Goal: Transaction & Acquisition: Purchase product/service

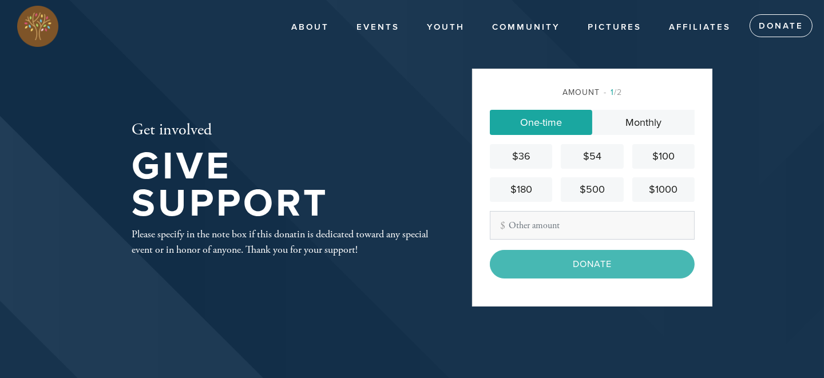
click at [527, 228] on input "Other Amount" at bounding box center [592, 225] width 205 height 29
type input "275.00"
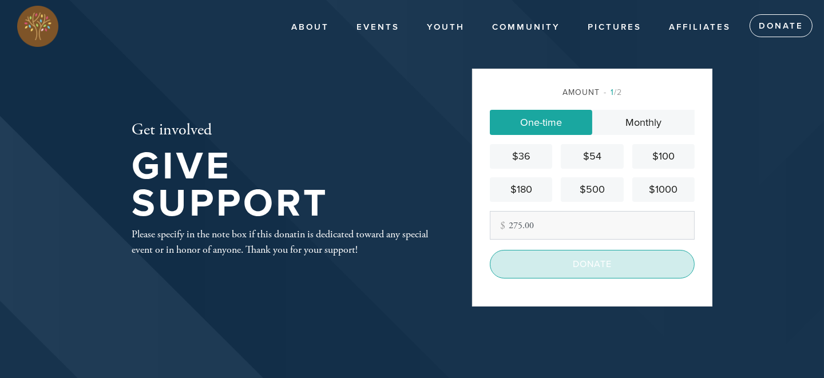
click at [567, 265] on input "Donate" at bounding box center [592, 264] width 205 height 29
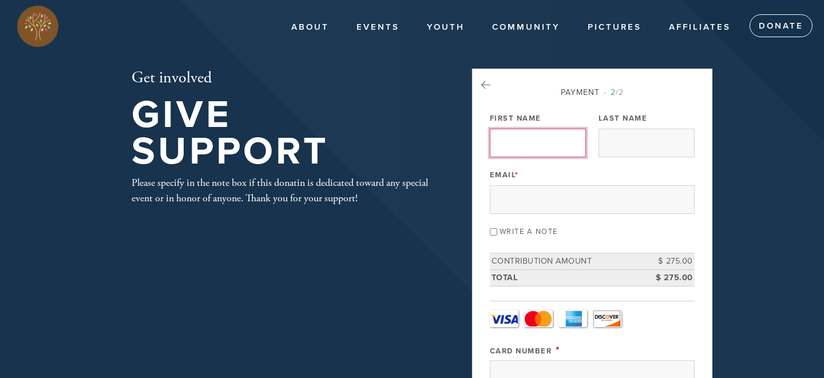
click at [508, 140] on input "First Name" at bounding box center [538, 143] width 96 height 29
type input "Victor"
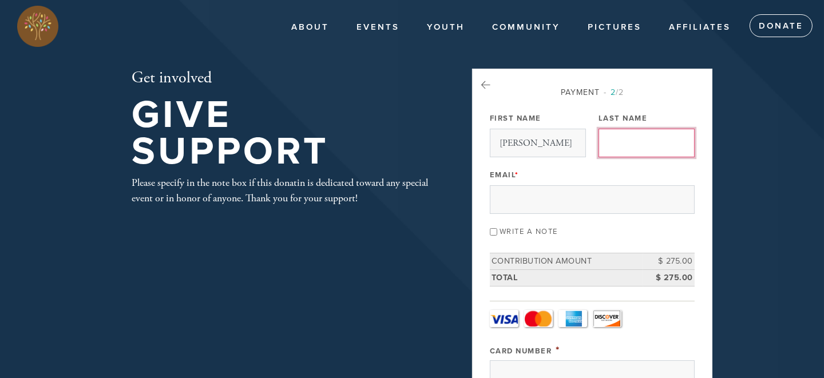
type input "Press"
type input "vpress2207@gmail.com"
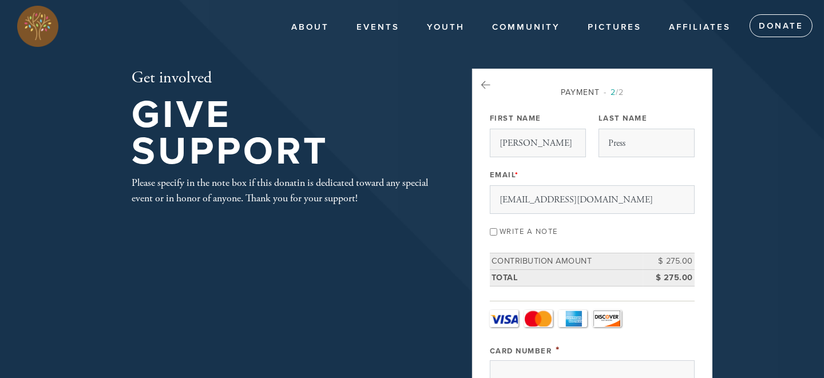
type input "& Sandra"
type input "108 Rock Squirrel"
type input "Shavano Park"
type input "United States"
type input "78231"
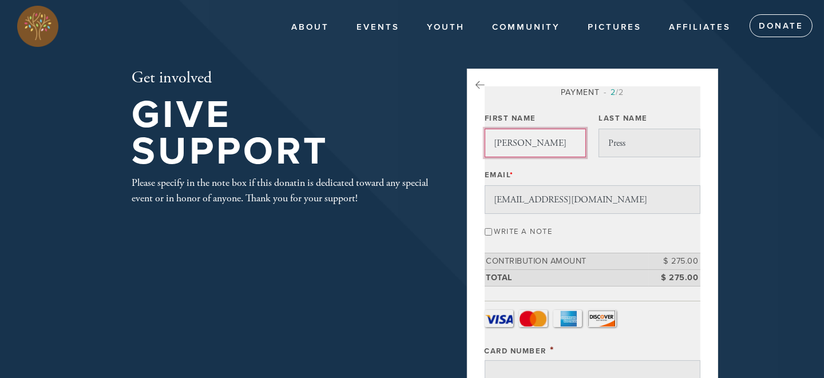
scroll to position [580, 0]
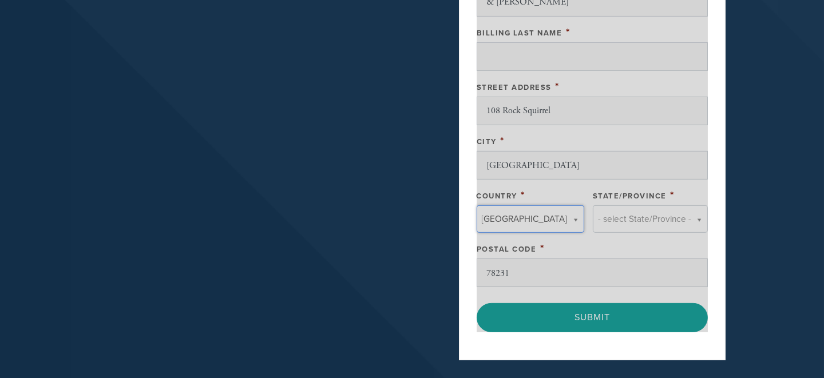
type input "United States"
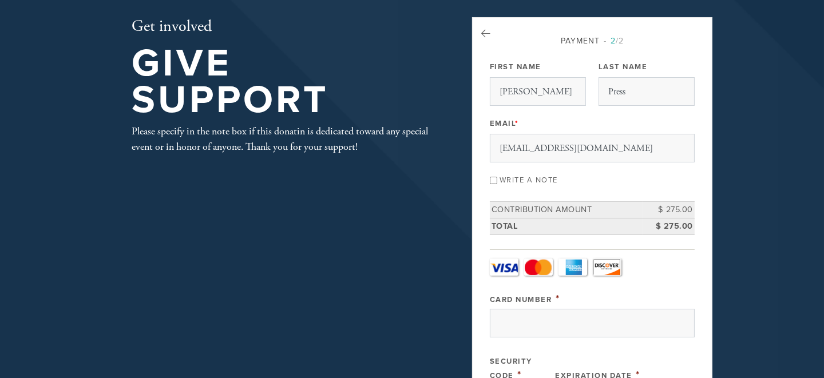
scroll to position [8, 0]
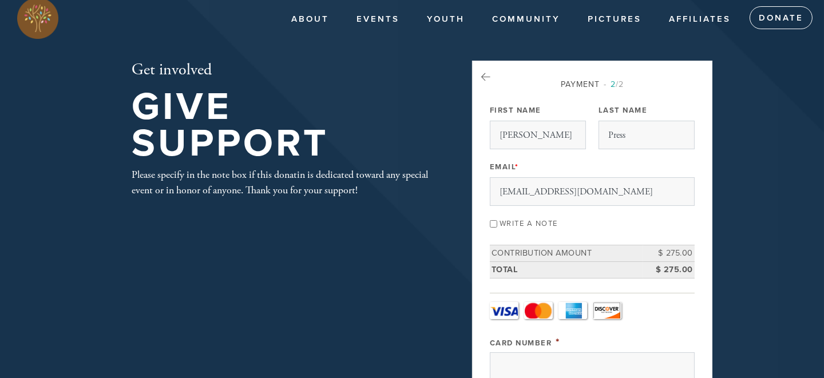
click at [493, 222] on input "Write a note" at bounding box center [493, 223] width 7 height 7
checkbox input "true"
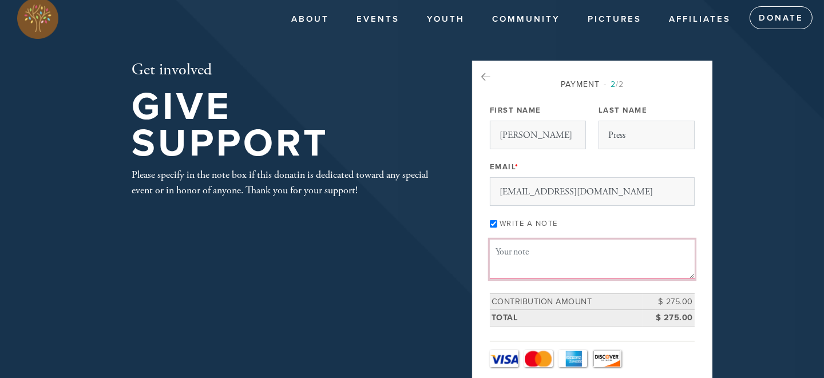
click at [506, 253] on textarea "Message or dedication" at bounding box center [592, 259] width 205 height 39
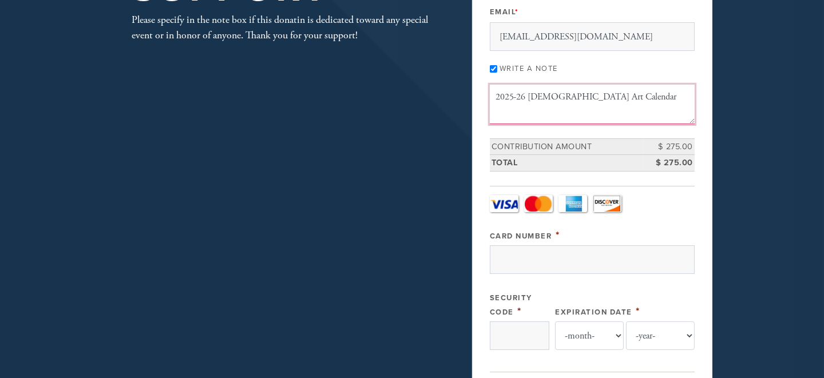
scroll to position [180, 0]
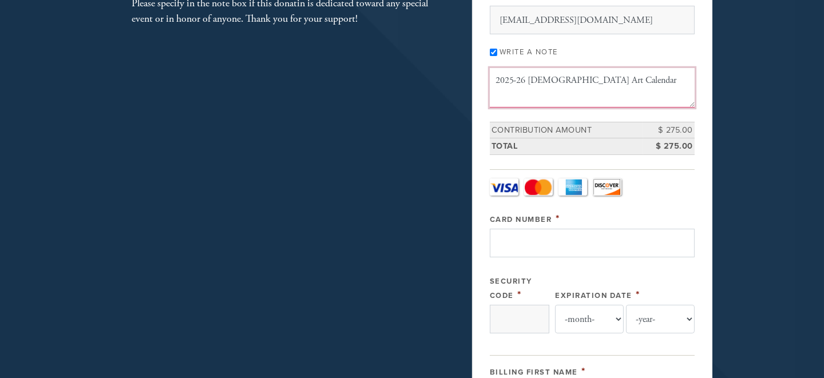
type textarea "2025-26 Jewish Art Calendar"
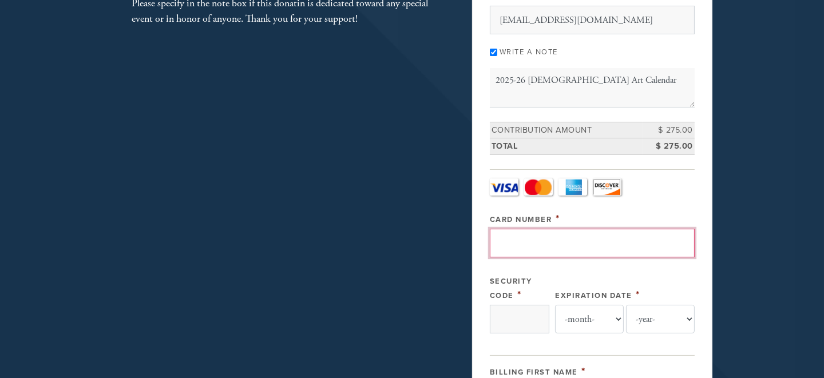
click at [505, 244] on input "Card Number" at bounding box center [592, 243] width 205 height 29
type input "4147202673189542"
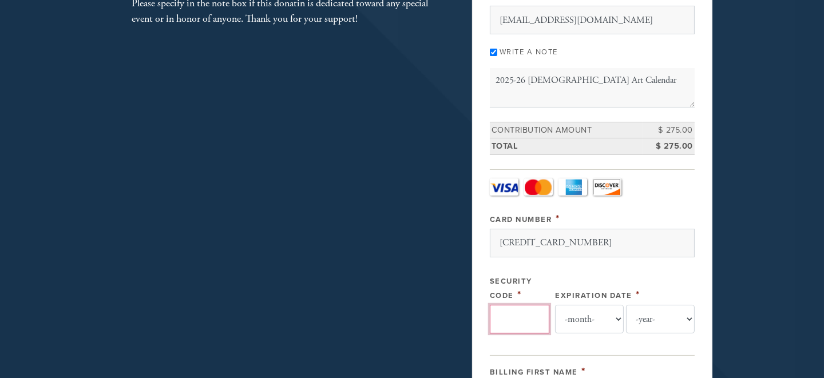
type input "208"
select select "4"
select select "2029"
type input "Victor"
type input "Press"
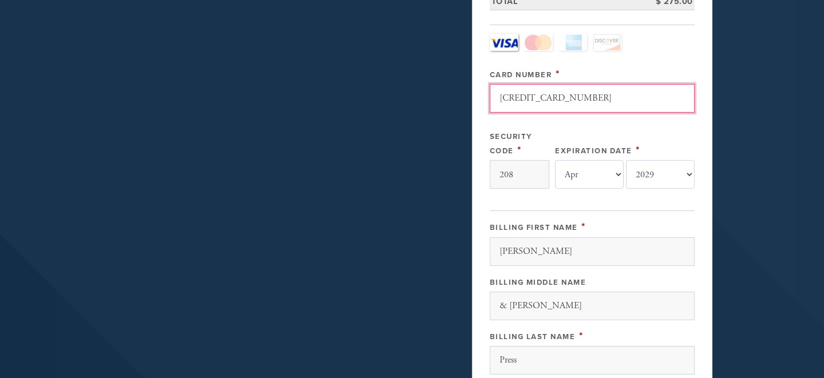
scroll to position [351, 0]
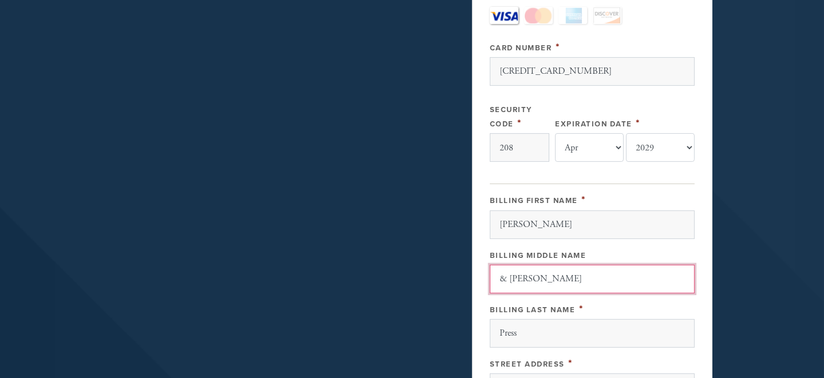
drag, startPoint x: 542, startPoint y: 273, endPoint x: 425, endPoint y: 288, distance: 118.3
click at [425, 288] on div "Get involved Give Support Please specify in the note box if this donatin is ded…" at bounding box center [412, 185] width 618 height 937
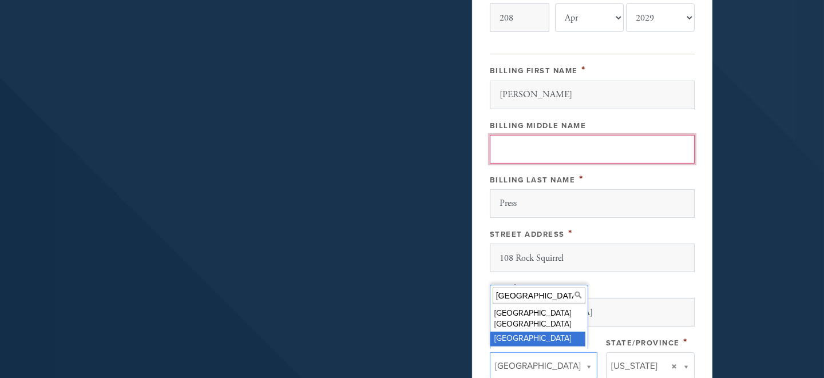
scroll to position [523, 0]
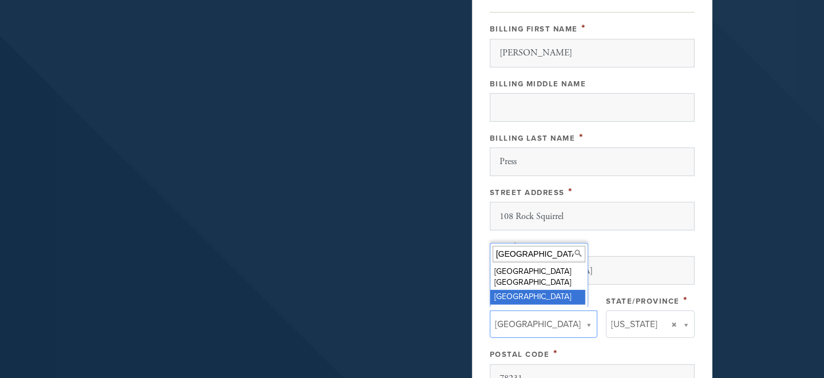
click at [756, 264] on header "About About Chabad Contact Events Youth Gan Gani Preschool CTots Ckids Camp Gan…" at bounding box center [412, 14] width 824 height 1074
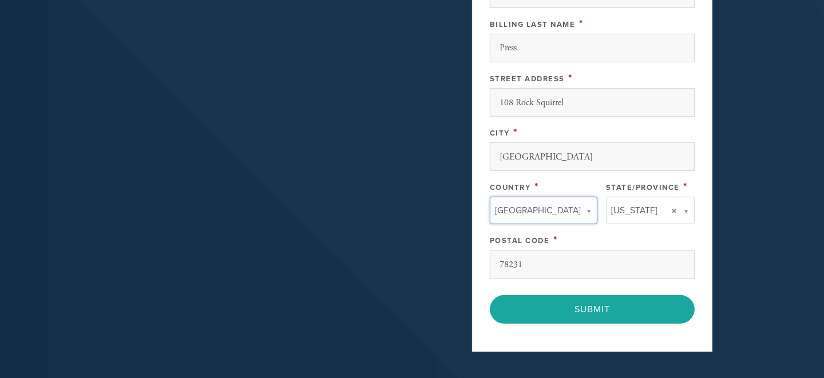
scroll to position [637, 0]
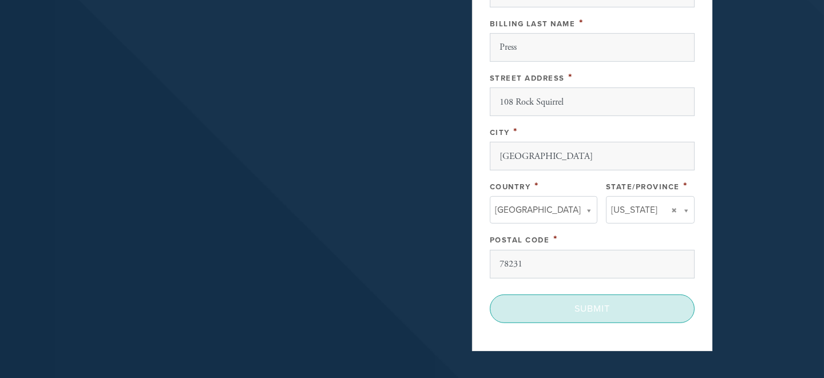
click at [577, 308] on input "Submit" at bounding box center [592, 309] width 205 height 29
